Goal: Task Accomplishment & Management: Use online tool/utility

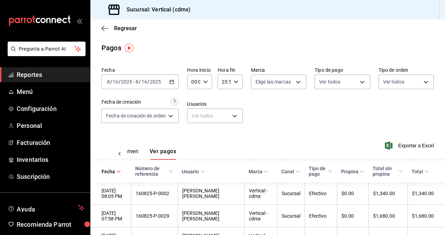
click at [131, 49] on img "button" at bounding box center [129, 48] width 9 height 9
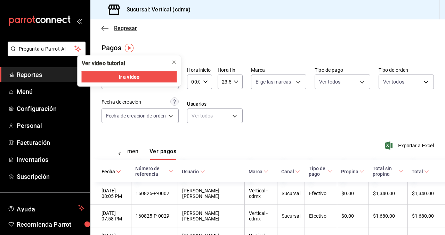
click at [120, 29] on span "Regresar" at bounding box center [125, 28] width 23 height 7
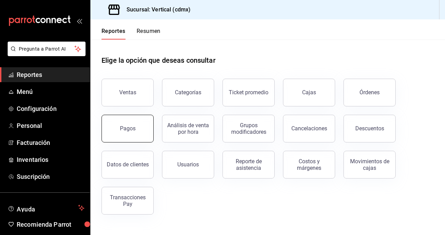
click at [134, 131] on div "Pagos" at bounding box center [128, 128] width 16 height 7
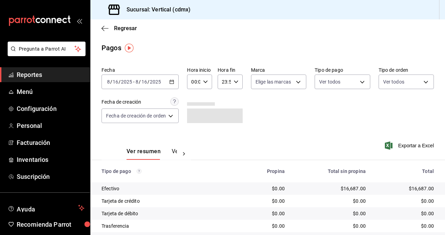
click at [169, 85] on div "[DATE] [DATE] - [DATE] [DATE]" at bounding box center [139, 82] width 77 height 15
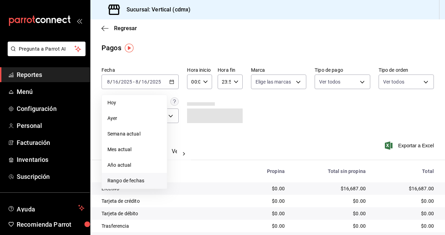
click at [144, 181] on span "Rango de fechas" at bounding box center [134, 180] width 54 height 7
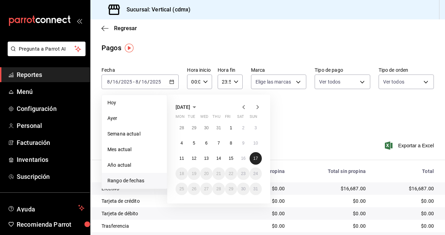
click at [257, 159] on abbr "17" at bounding box center [255, 158] width 5 height 5
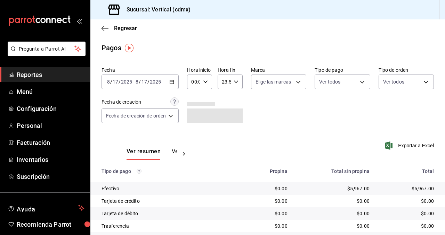
click at [173, 146] on div "Ver resumen Ver pagos" at bounding box center [145, 150] width 89 height 20
click at [172, 153] on button "Ver pagos" at bounding box center [185, 154] width 26 height 12
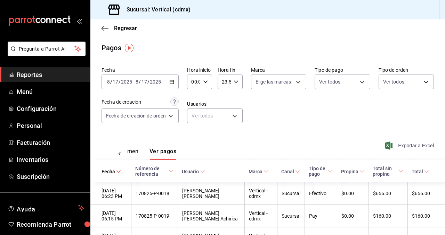
click at [410, 147] on span "Exportar a Excel" at bounding box center [410, 146] width 48 height 8
click at [117, 24] on div "Regresar" at bounding box center [267, 28] width 354 height 18
click at [117, 28] on span "Regresar" at bounding box center [125, 28] width 23 height 7
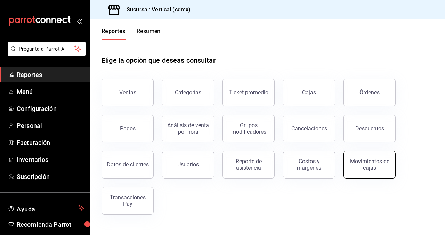
click at [378, 169] on div "Movimientos de cajas" at bounding box center [369, 164] width 43 height 13
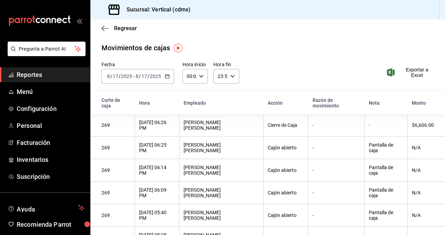
click at [161, 79] on div "[DATE] [DATE]" at bounding box center [147, 77] width 27 height 6
click at [168, 75] on \(Stroke\) "button" at bounding box center [167, 77] width 4 height 4
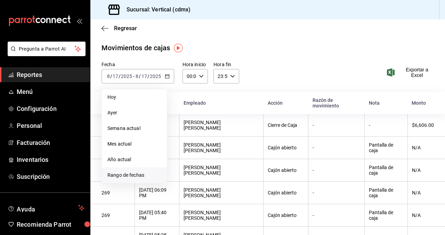
click at [145, 175] on span "Rango de fechas" at bounding box center [134, 175] width 54 height 7
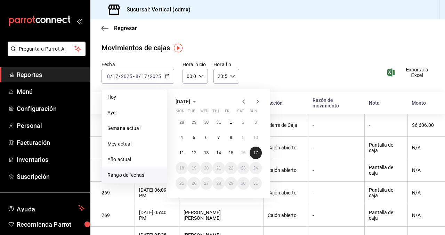
click at [259, 152] on button "17" at bounding box center [255, 153] width 12 height 13
click at [257, 152] on abbr "17" at bounding box center [255, 153] width 5 height 5
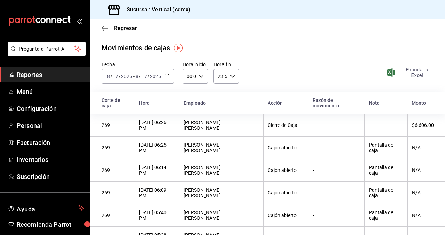
click at [412, 71] on span "Exportar a Excel" at bounding box center [411, 72] width 46 height 11
